Goal: Transaction & Acquisition: Purchase product/service

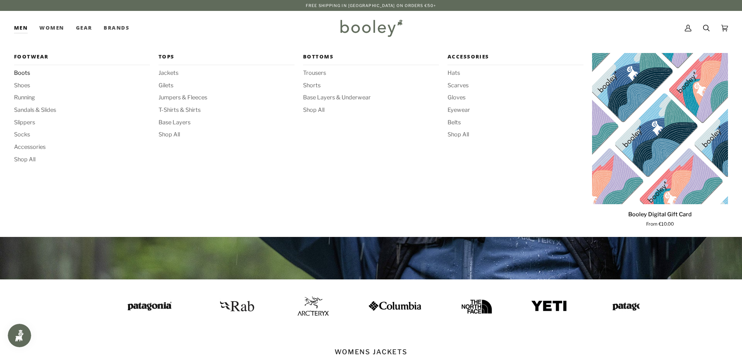
click at [22, 73] on span "Boots" at bounding box center [82, 73] width 136 height 9
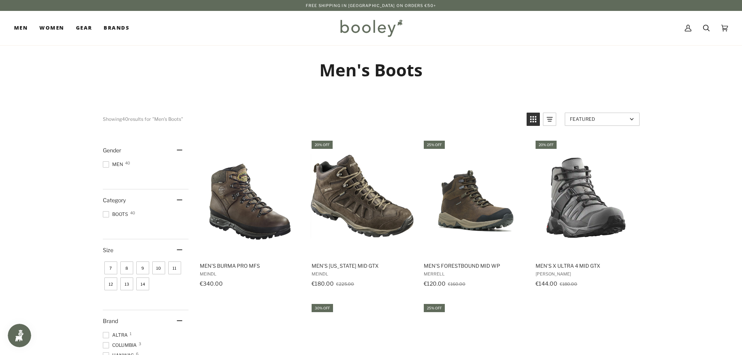
click at [156, 267] on span "10" at bounding box center [158, 267] width 13 height 13
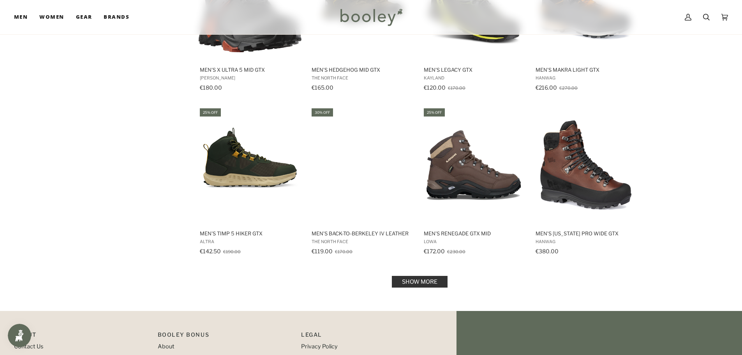
scroll to position [701, 0]
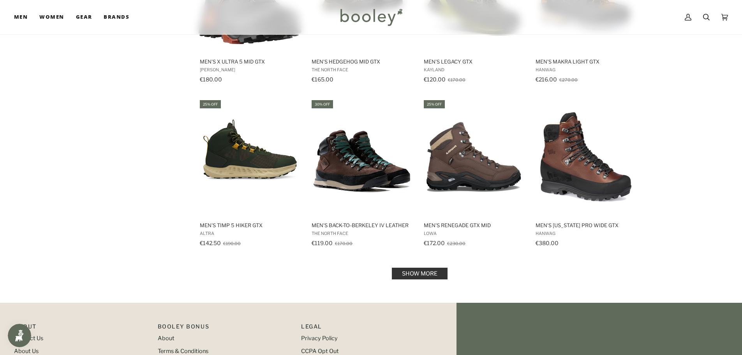
click at [398, 270] on link "Show more" at bounding box center [420, 274] width 56 height 12
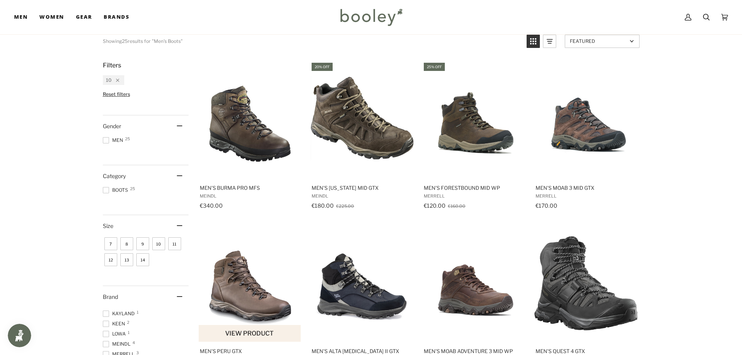
scroll to position [39, 0]
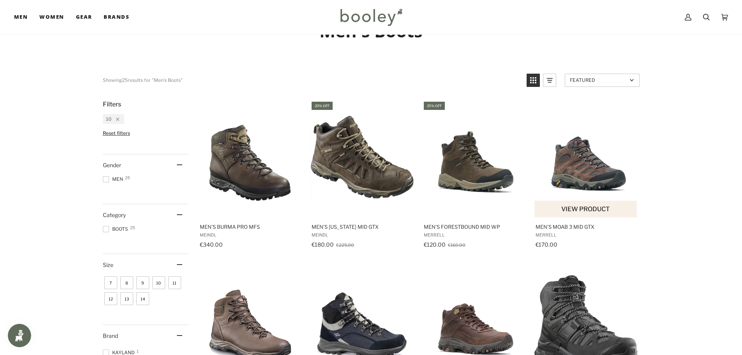
click at [572, 163] on img "Men's Moab 3 Mid GTX" at bounding box center [586, 158] width 103 height 103
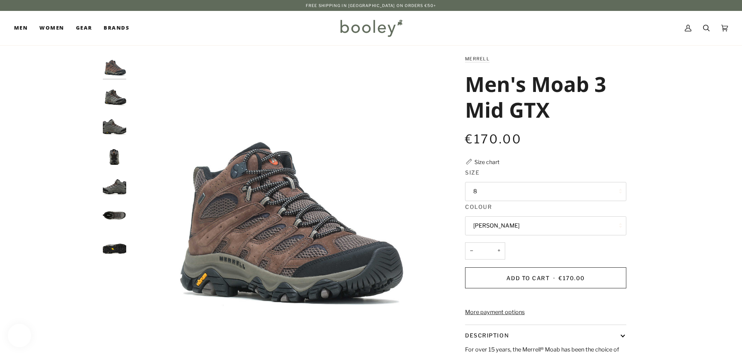
click at [518, 188] on button "8" at bounding box center [545, 191] width 161 height 19
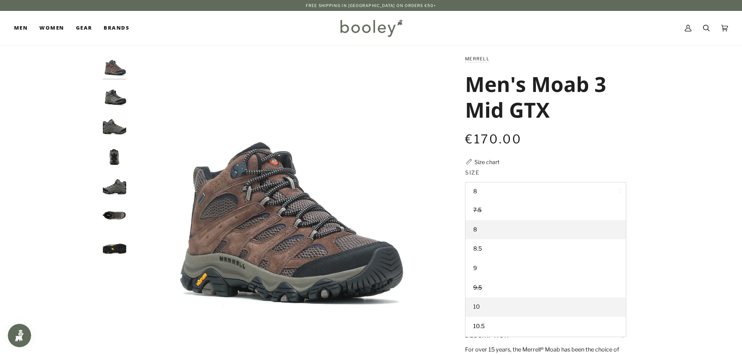
click at [504, 307] on link "10" at bounding box center [546, 306] width 161 height 19
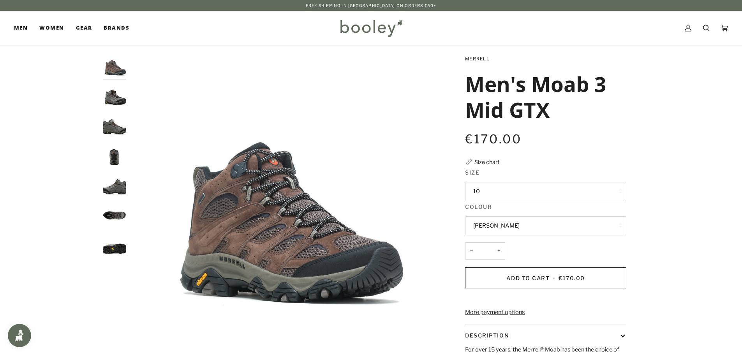
click at [118, 136] on img "Merrell Men's Moab 3 Mid GTX Beluga - Booley Galway" at bounding box center [114, 125] width 23 height 23
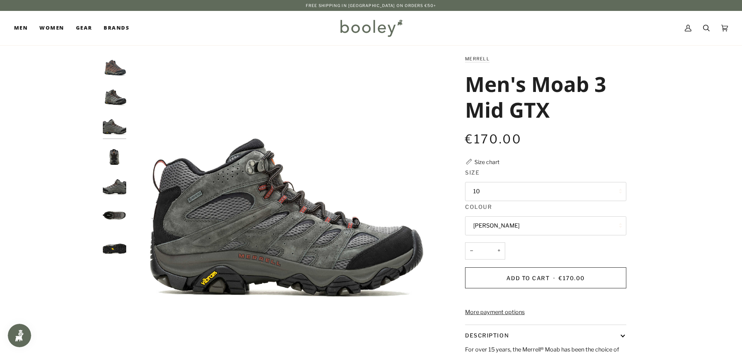
click at [117, 150] on img "Merrell Men's Moab 3 Mid GTX Beluga - Booley Galway" at bounding box center [114, 155] width 23 height 23
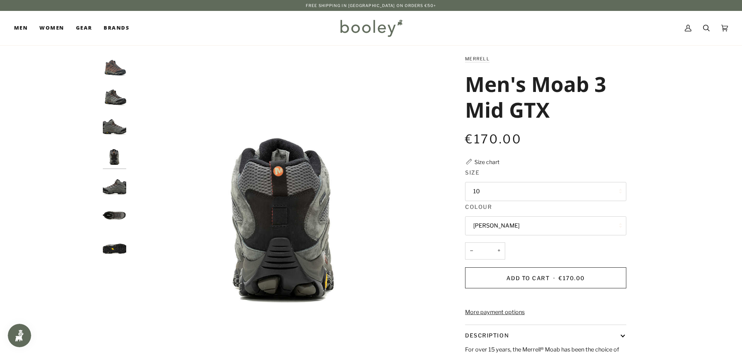
click at [520, 223] on button "Bracken" at bounding box center [545, 225] width 161 height 19
click at [500, 262] on link "Beluga" at bounding box center [546, 263] width 161 height 19
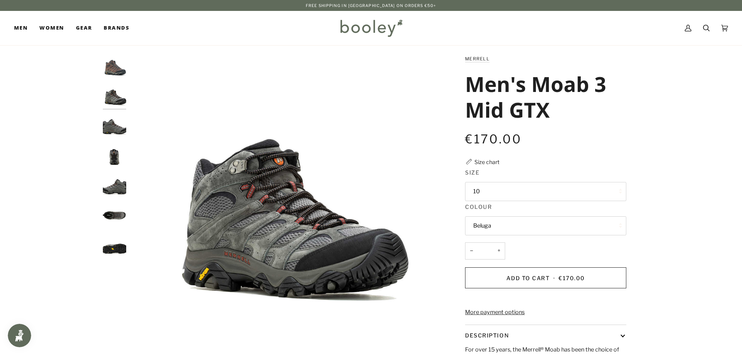
click at [501, 228] on button "Beluga" at bounding box center [545, 225] width 161 height 19
click at [498, 246] on link "Bracken" at bounding box center [546, 244] width 161 height 19
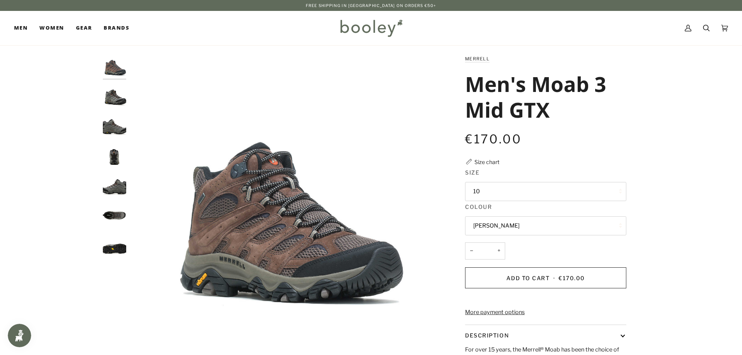
click at [501, 225] on button "Bracken" at bounding box center [545, 225] width 161 height 19
click at [494, 259] on link "Beluga" at bounding box center [546, 263] width 161 height 19
